Goal: Information Seeking & Learning: Learn about a topic

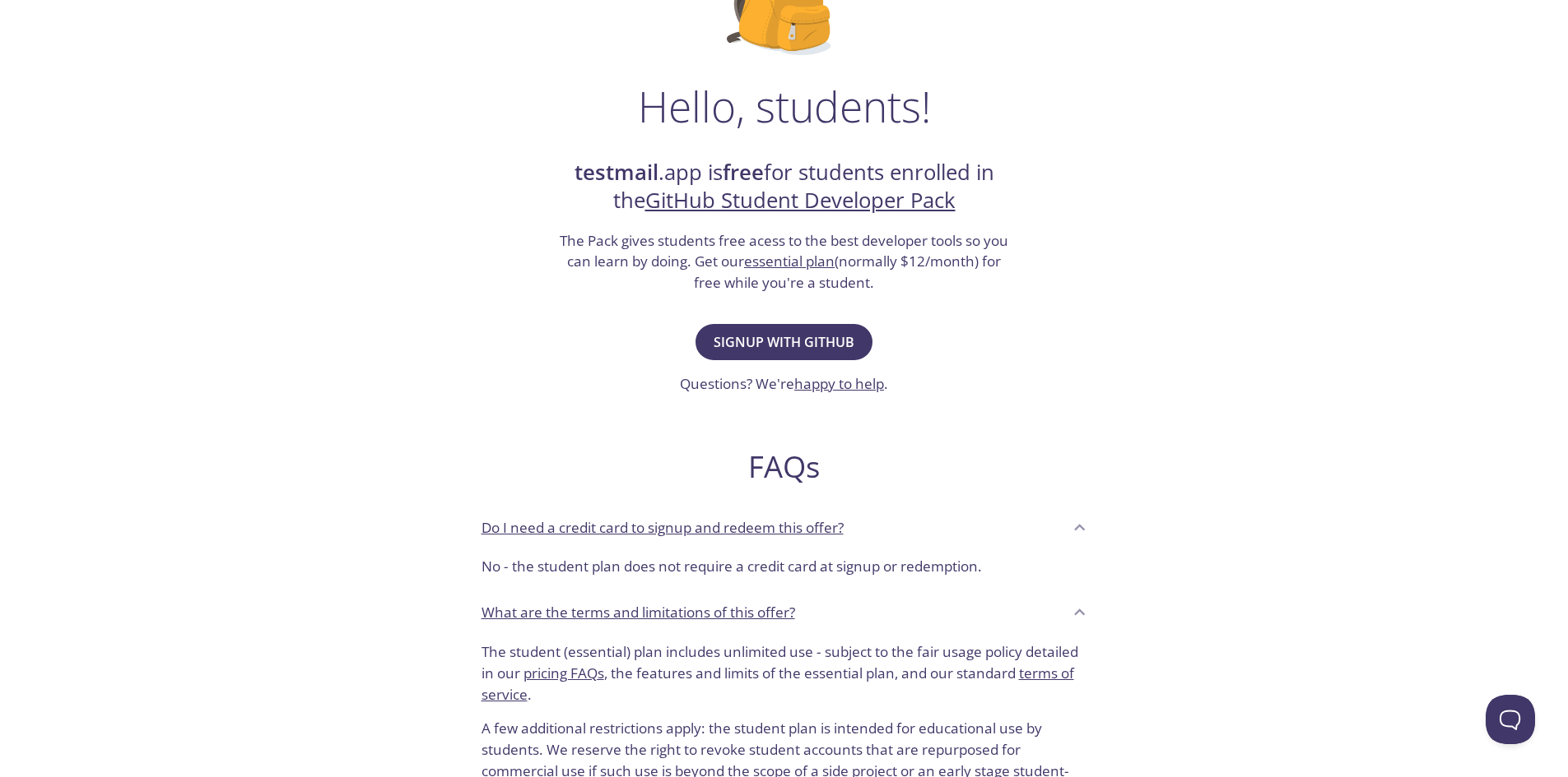
scroll to position [164, 0]
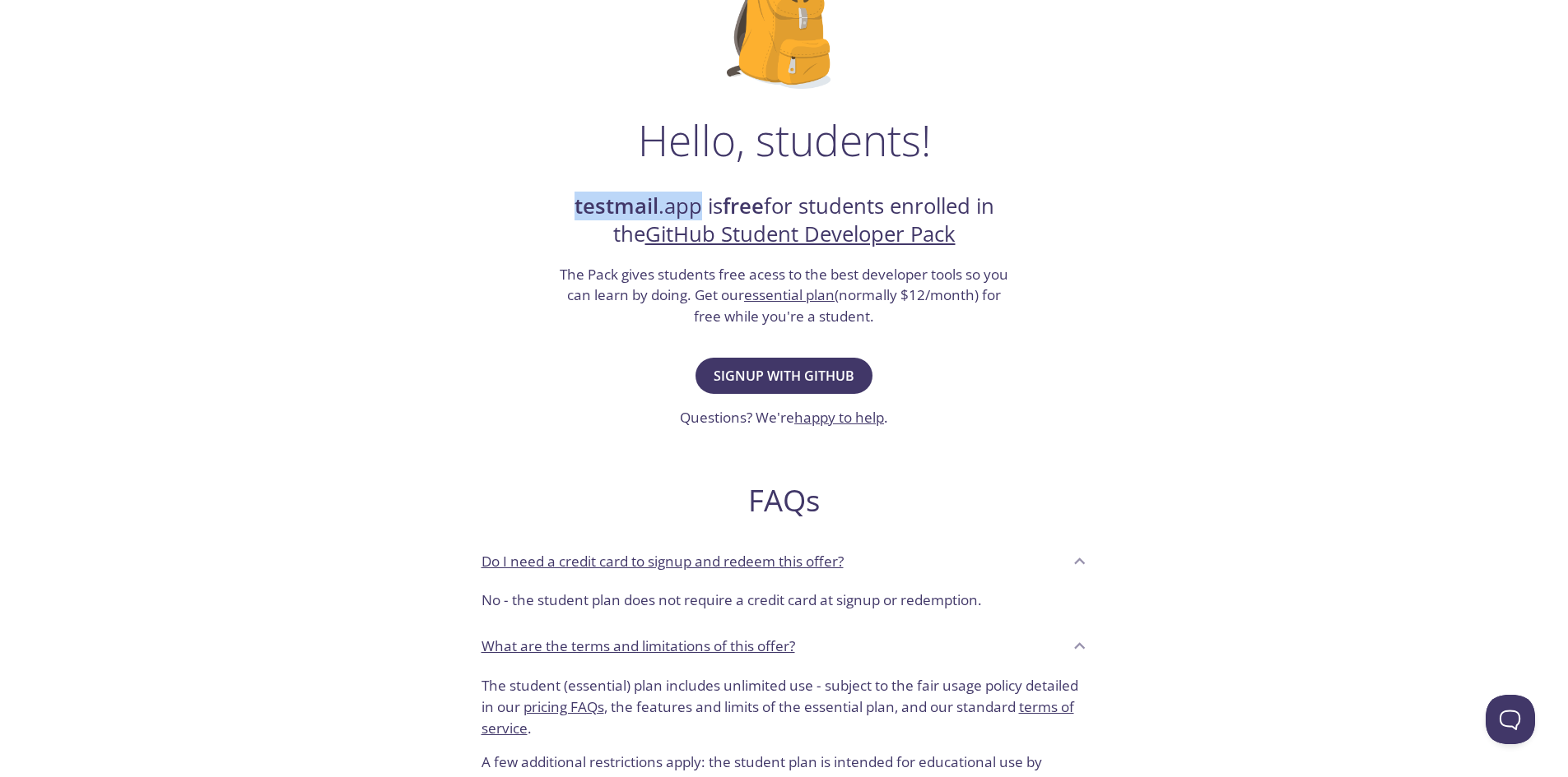
drag, startPoint x: 585, startPoint y: 207, endPoint x: 692, endPoint y: 205, distance: 107.0
click at [692, 205] on h2 "testmail .app is free for students enrolled in the GitHub Student Developer Pack" at bounding box center [784, 221] width 452 height 57
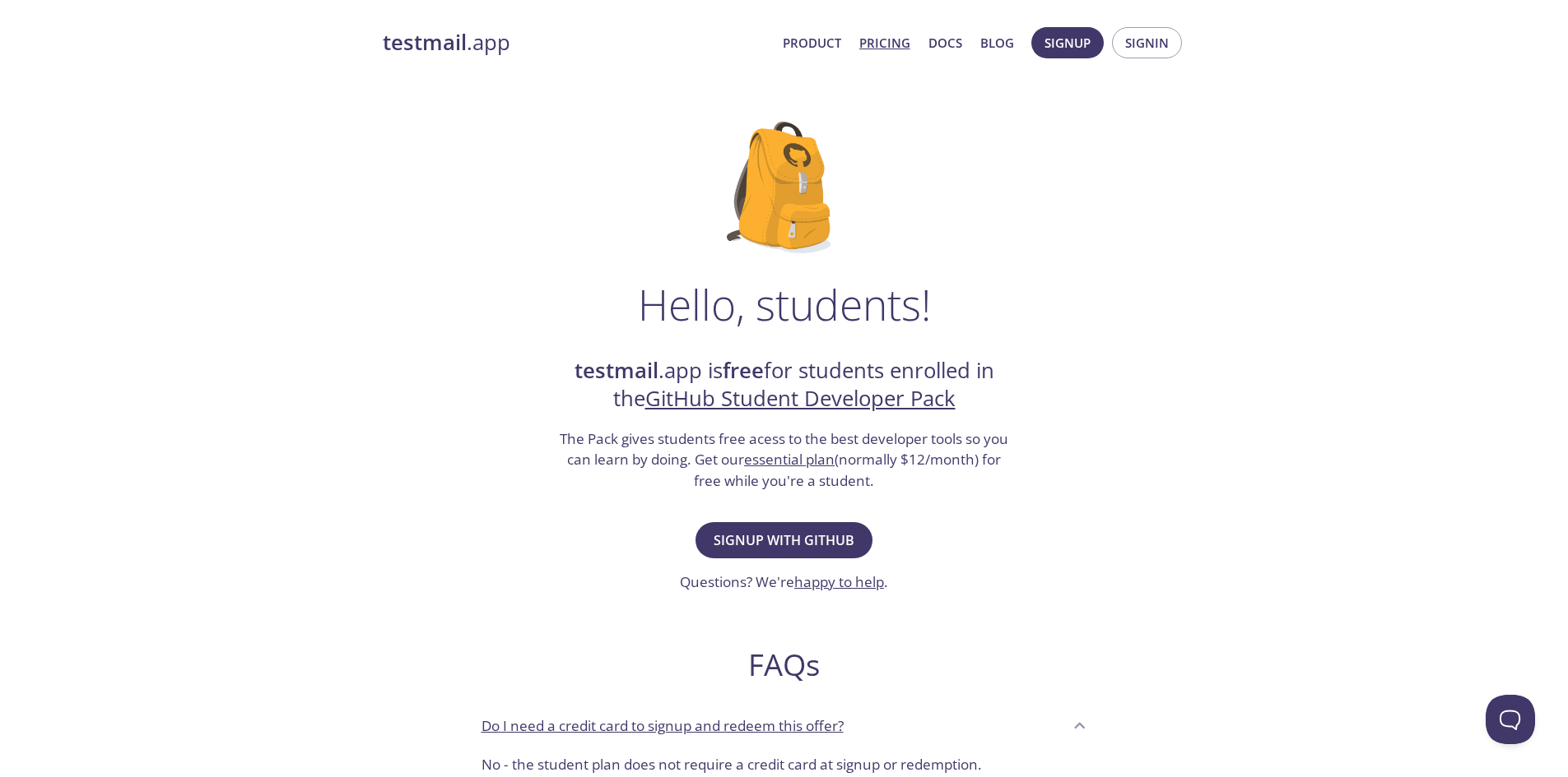
click at [885, 49] on link "Pricing" at bounding box center [885, 43] width 51 height 22
